Goal: Navigation & Orientation: Find specific page/section

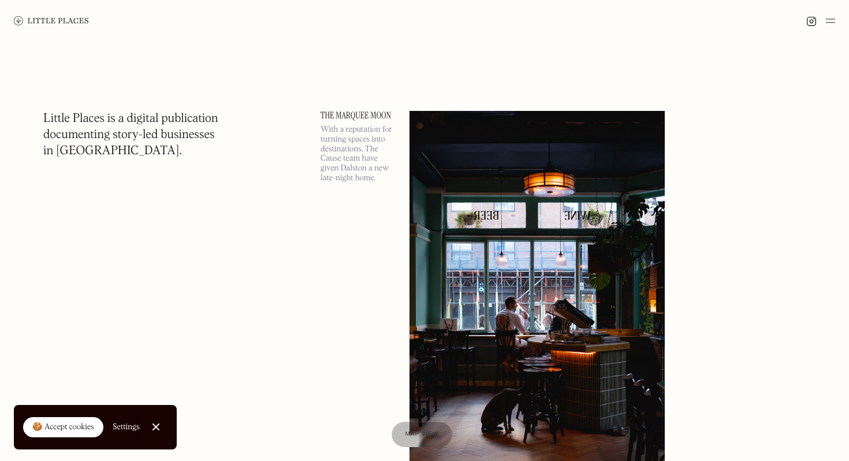
click at [57, 15] on link at bounding box center [51, 21] width 75 height 42
click at [838, 25] on div at bounding box center [424, 21] width 849 height 42
click at [833, 20] on img at bounding box center [830, 21] width 9 height 14
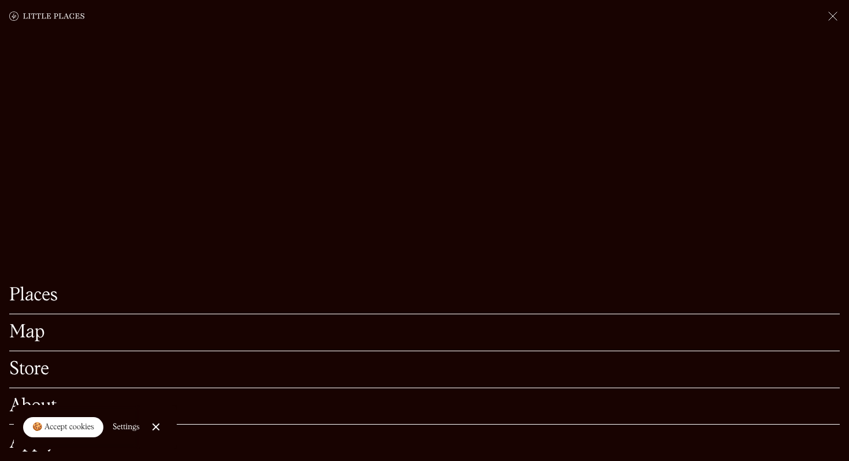
scroll to position [98, 0]
click at [16, 331] on link "Map" at bounding box center [424, 332] width 830 height 18
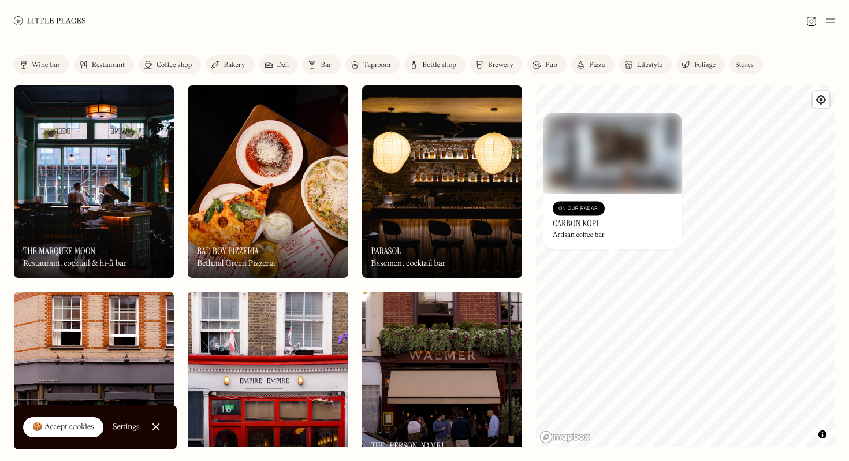
click at [593, 214] on div "On Our Radar" at bounding box center [578, 209] width 40 height 12
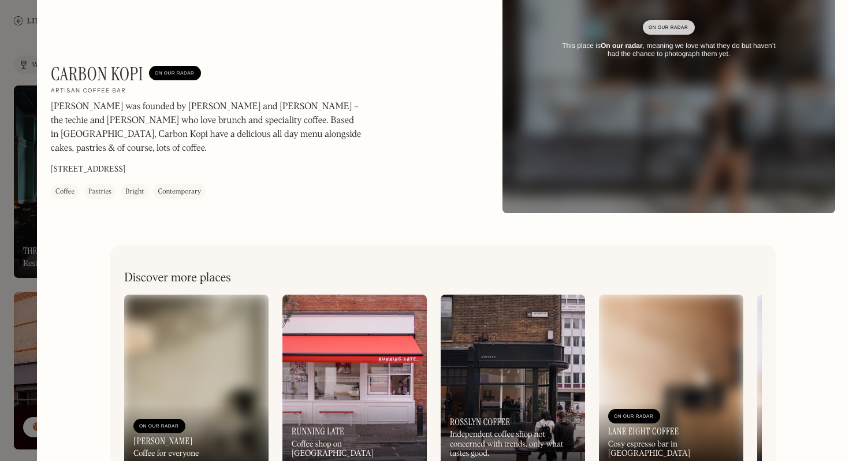
scroll to position [187, 0]
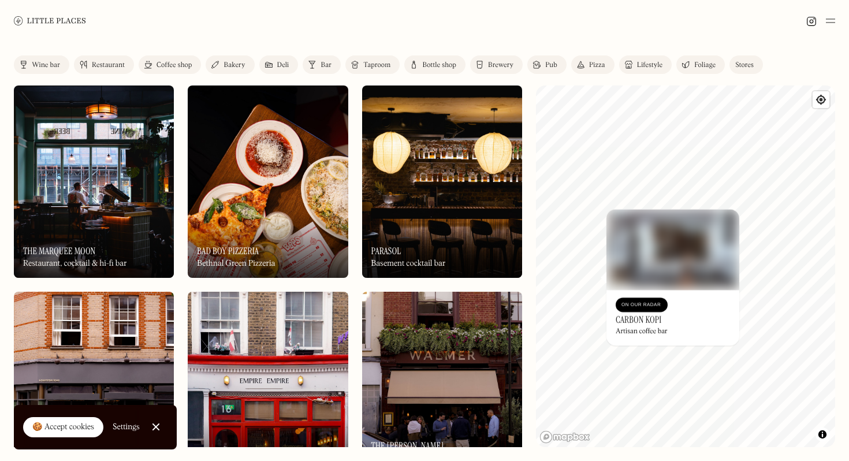
click at [689, 326] on div "© Mapbox © OpenStreetMap Improve this map On Our Radar Carbon Kopi Artisan coff…" at bounding box center [685, 266] width 299 height 362
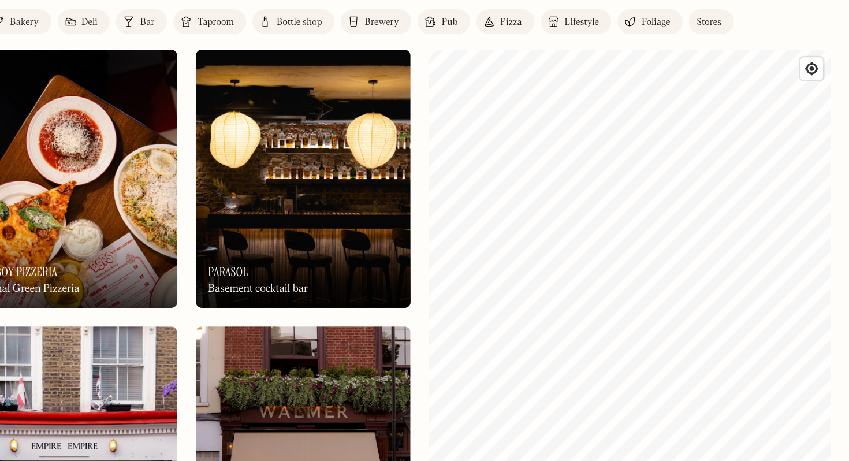
click at [606, 243] on div "Label Wine bar Restaurant Coffee shop Bakery Deli Bar Taproom Bottle shop Brewe…" at bounding box center [424, 251] width 849 height 419
